Goal: Task Accomplishment & Management: Manage account settings

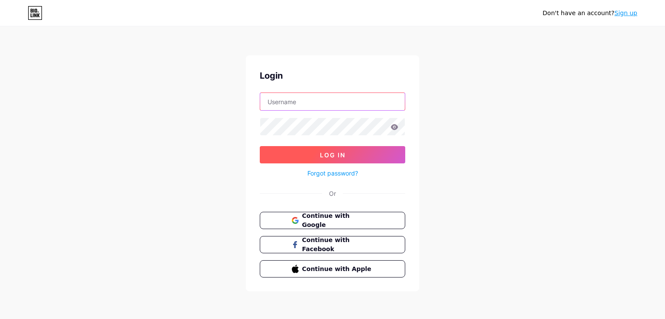
type input "[EMAIL_ADDRESS][DOMAIN_NAME]"
click at [328, 148] on button "Log In" at bounding box center [332, 154] width 145 height 17
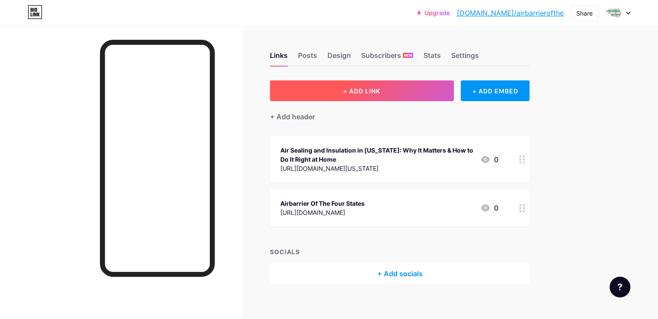
click at [380, 87] on span "+ ADD LINK" at bounding box center [361, 90] width 37 height 7
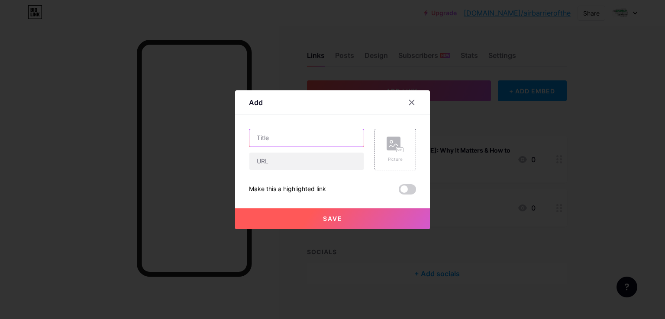
click at [299, 139] on input "text" at bounding box center [306, 137] width 114 height 17
click at [269, 167] on input "text" at bounding box center [306, 161] width 114 height 17
paste input "[URL][DOMAIN_NAME][US_STATE]"
type input "[URL][DOMAIN_NAME][US_STATE]"
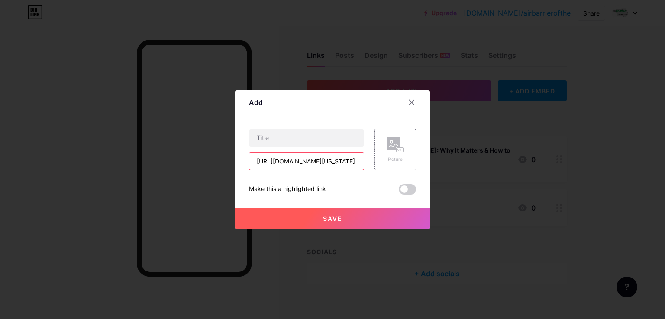
scroll to position [0, 0]
click at [300, 135] on input "text" at bounding box center [306, 137] width 114 height 17
paste input "Comfort and Efficiency: Air Sealing and Insulation in [US_STATE]"
type input "Comfort and Efficiency: Air Sealing and Insulation in [US_STATE]"
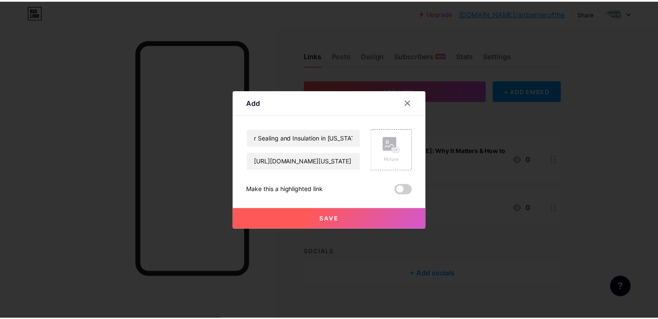
scroll to position [0, 0]
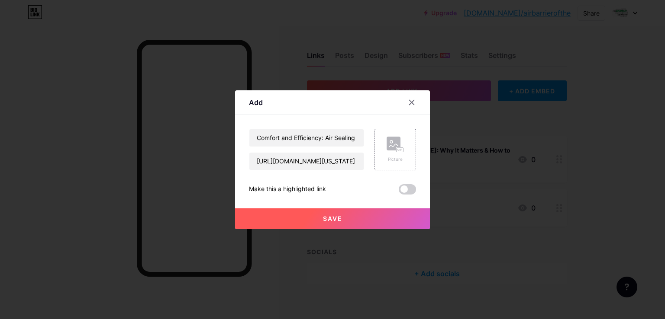
click at [400, 183] on div "Comfort and Efficiency: Air Sealing and Insulation in [US_STATE] [URL][DOMAIN_N…" at bounding box center [332, 162] width 167 height 66
click at [406, 193] on span at bounding box center [407, 189] width 17 height 10
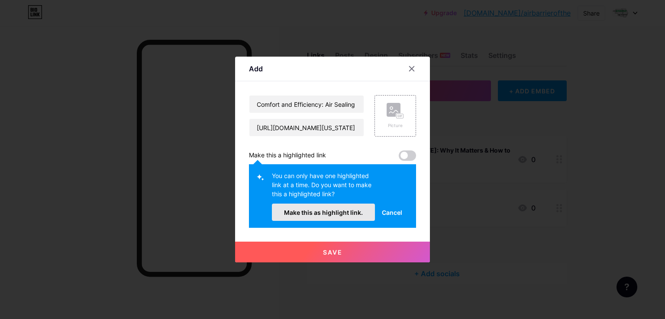
click at [342, 217] on button "Make this as highlight link." at bounding box center [323, 212] width 103 height 17
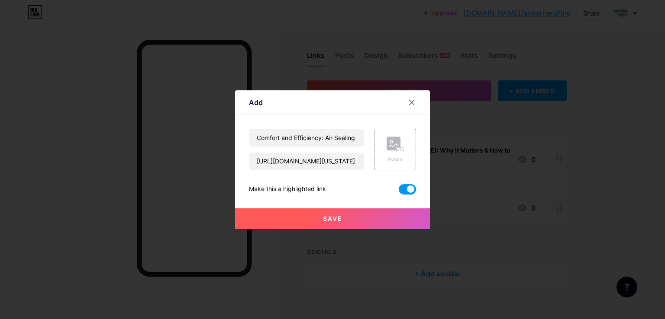
click at [364, 215] on button "Save" at bounding box center [332, 219] width 195 height 21
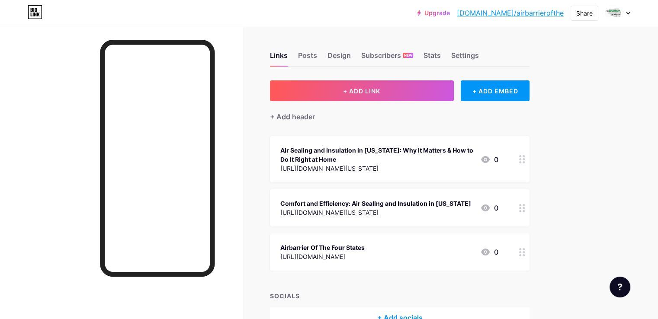
click at [535, 7] on div "Upgrade [DOMAIN_NAME]/airbar... [DOMAIN_NAME]/airbarrierofthe" at bounding box center [490, 13] width 147 height 16
click at [526, 15] on link "[DOMAIN_NAME]/airbarrierofthe" at bounding box center [510, 13] width 107 height 10
